Goal: Task Accomplishment & Management: Manage account settings

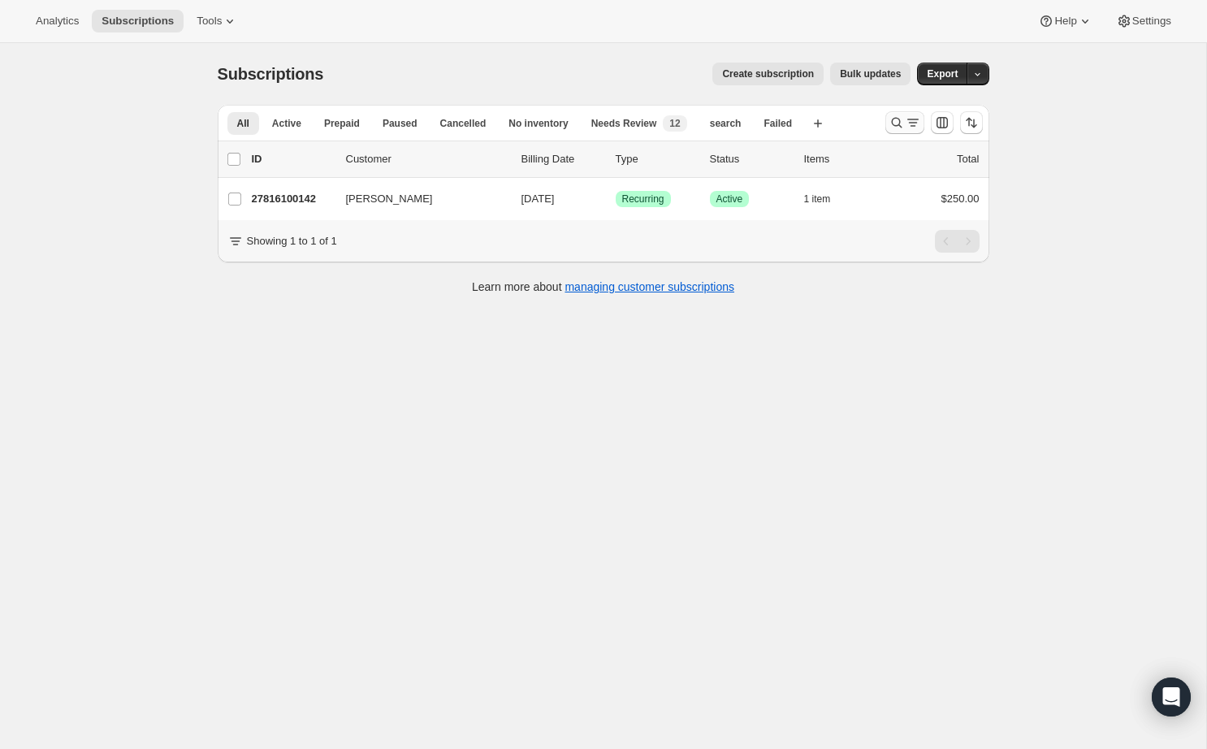
click at [900, 123] on icon "Search and filter results" at bounding box center [897, 123] width 16 height 16
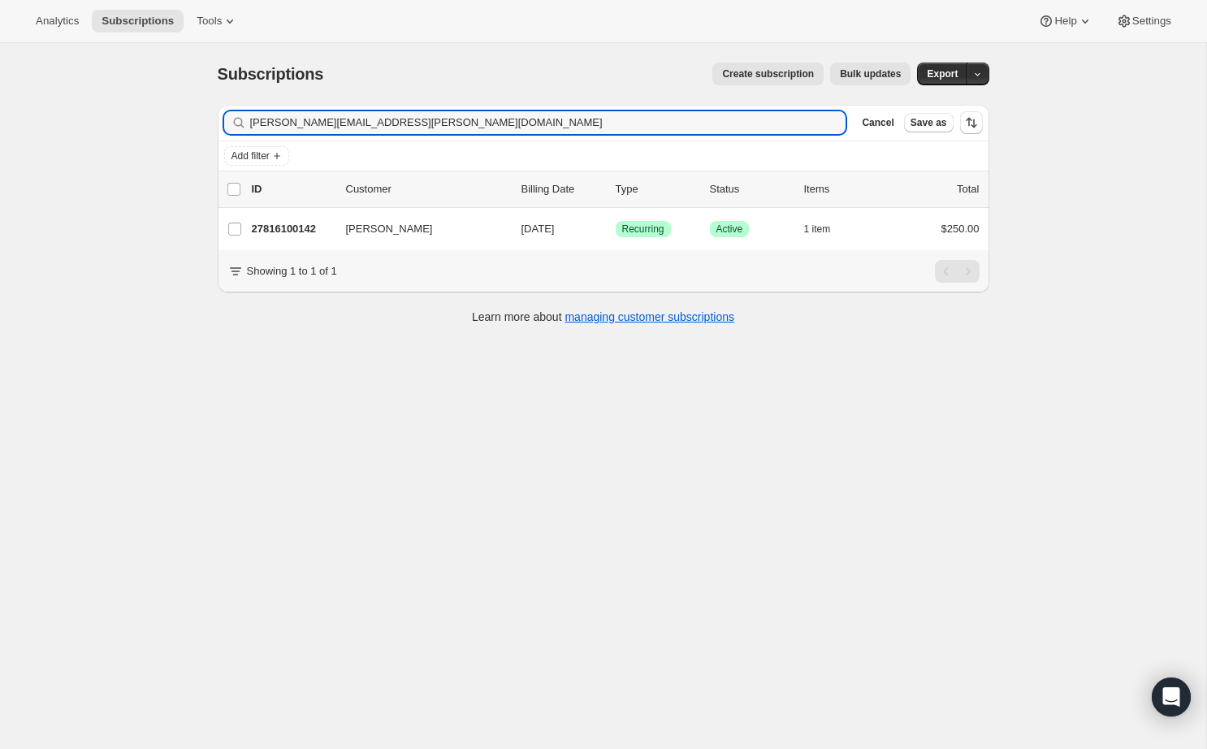
drag, startPoint x: 402, startPoint y: 126, endPoint x: 200, endPoint y: 101, distance: 203.8
click at [200, 101] on div "Subscriptions. This page is ready Subscriptions Create subscription Bulk update…" at bounding box center [603, 192] width 811 height 298
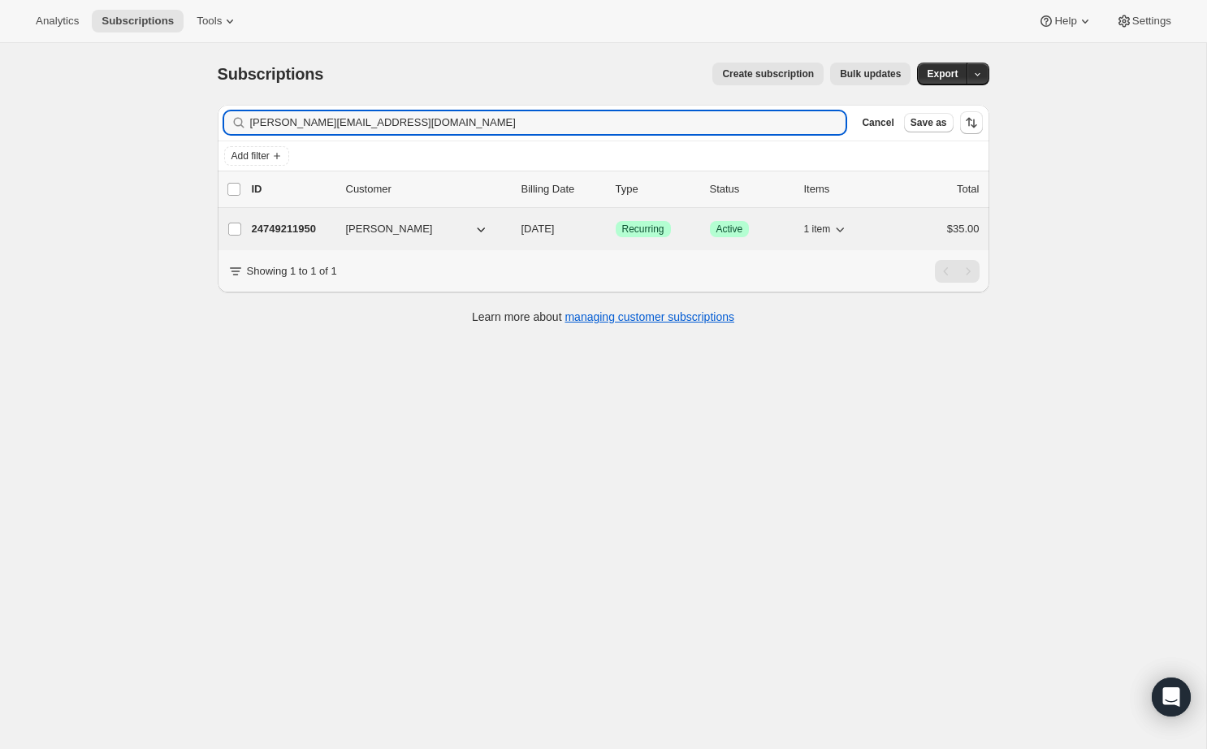
type input "[PERSON_NAME][EMAIL_ADDRESS][DOMAIN_NAME]"
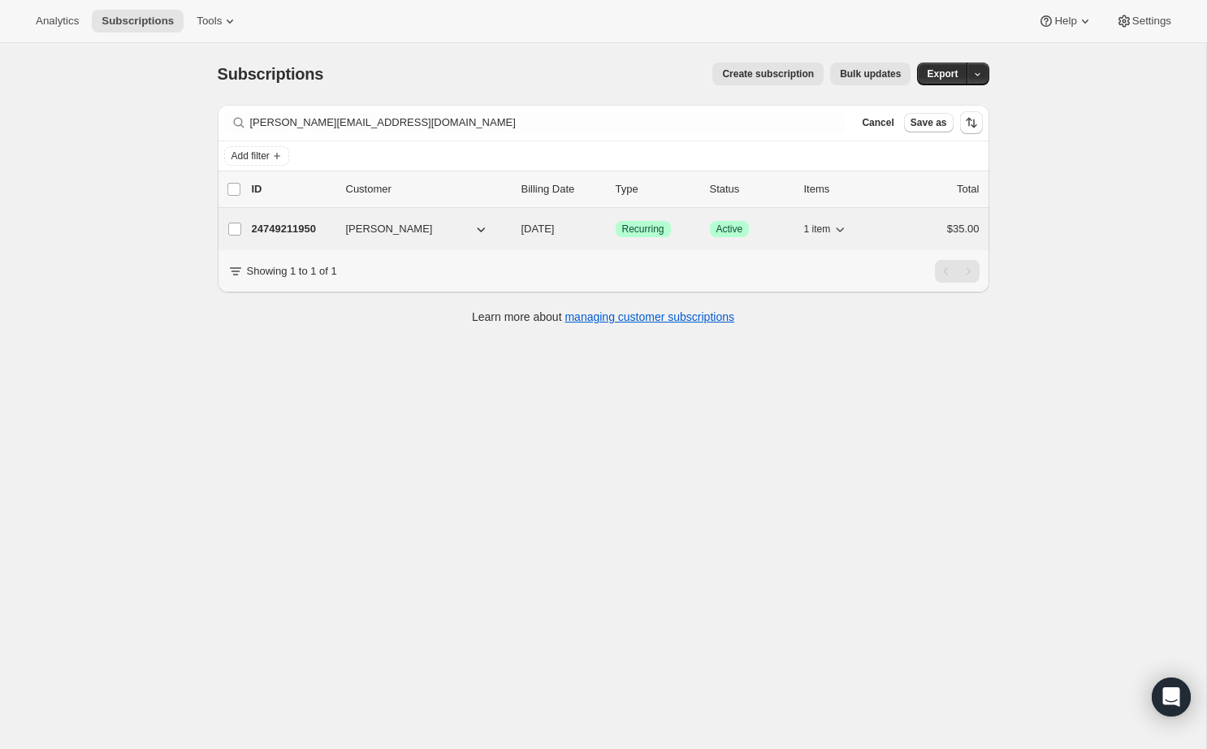
click at [291, 227] on p "24749211950" at bounding box center [292, 229] width 81 height 16
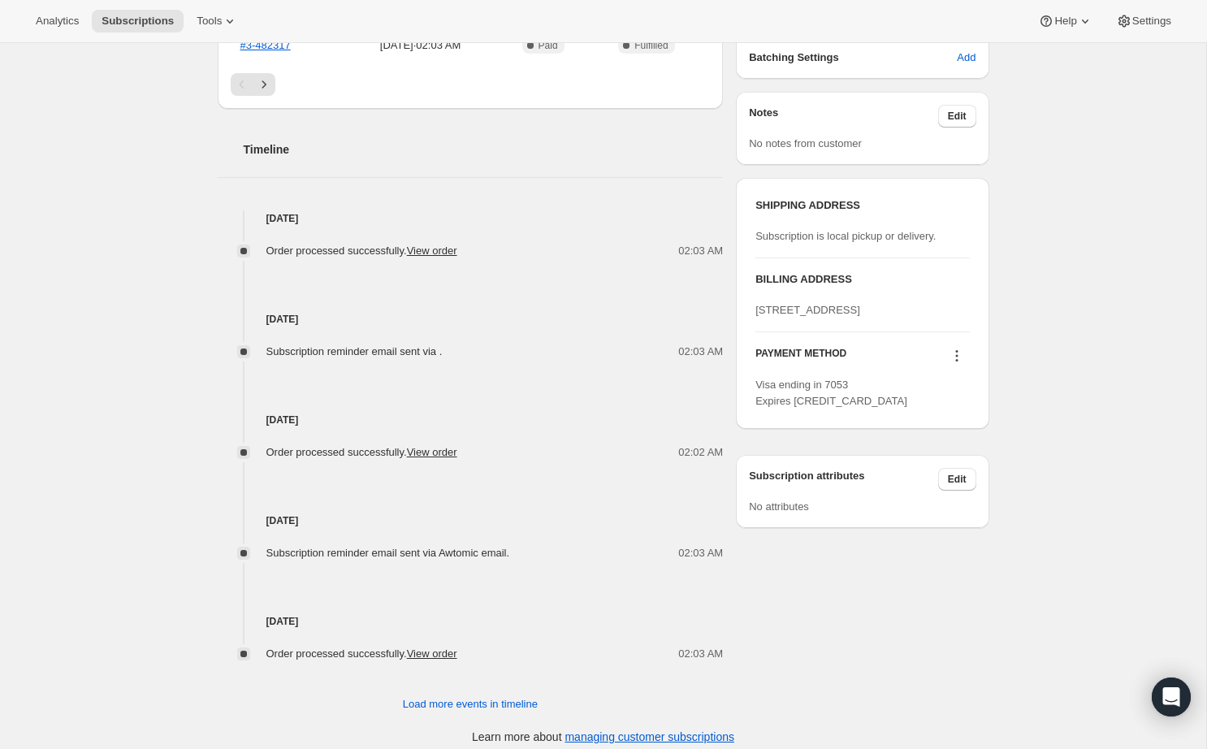
scroll to position [545, 0]
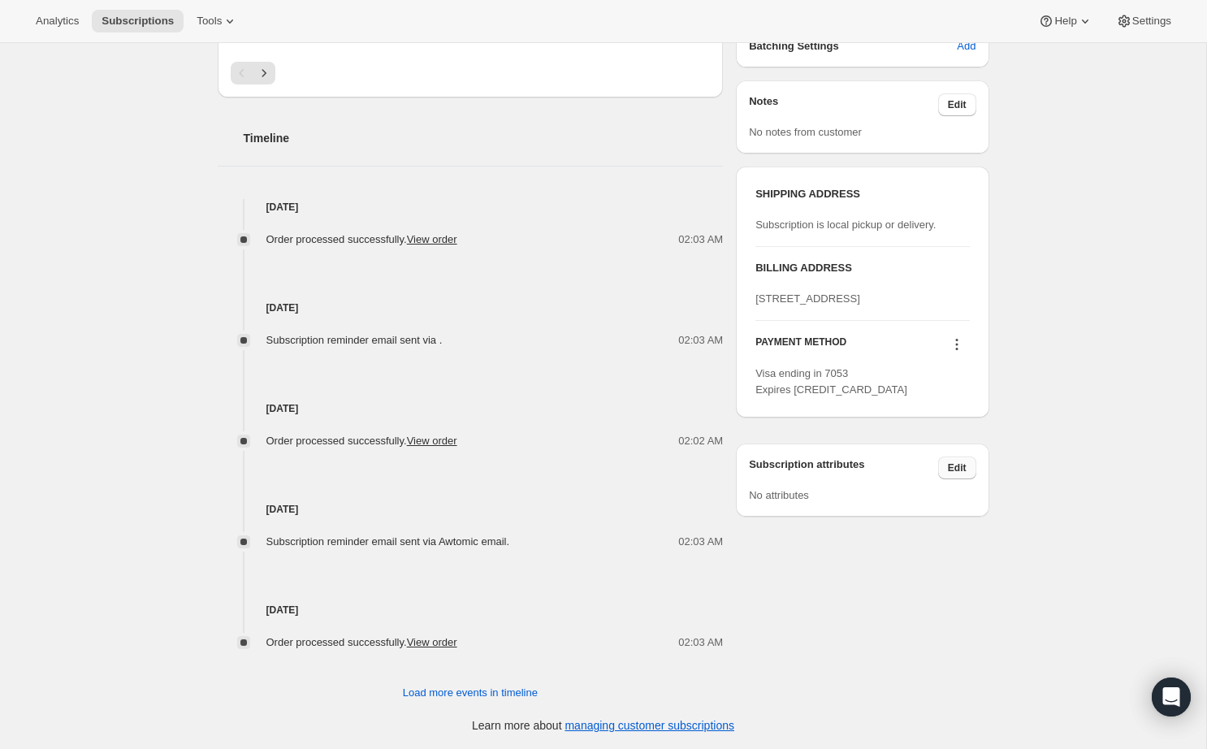
click at [953, 474] on span "Edit" at bounding box center [957, 467] width 19 height 13
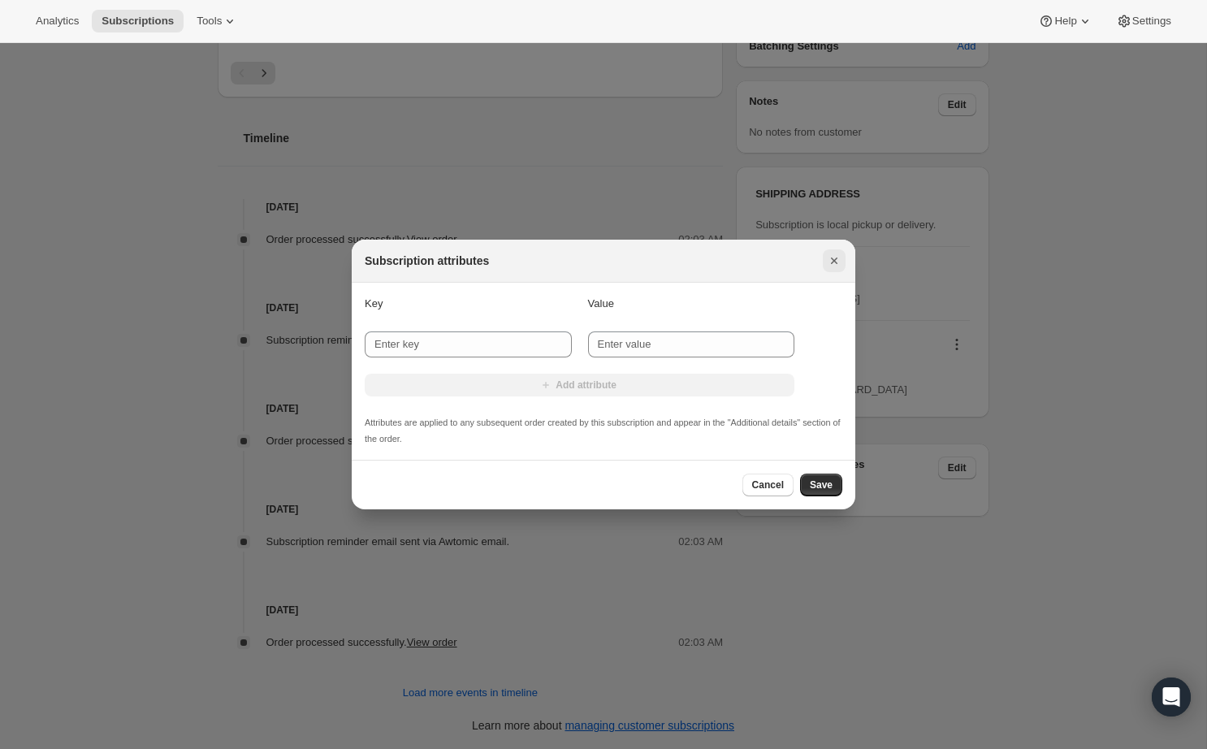
click at [833, 261] on icon "Close" at bounding box center [834, 260] width 6 height 6
